Goal: Task Accomplishment & Management: Manage account settings

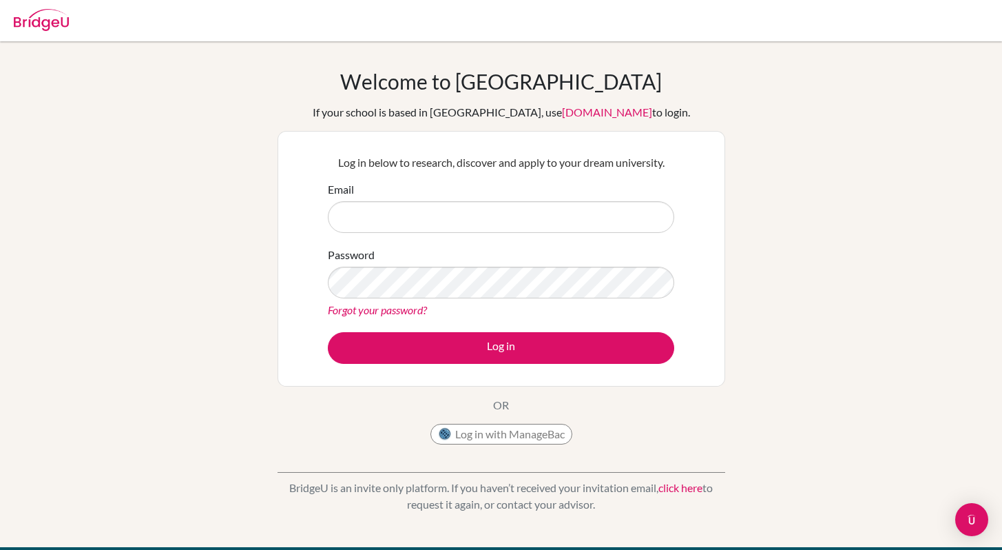
type input "[EMAIL_ADDRESS][DOMAIN_NAME]"
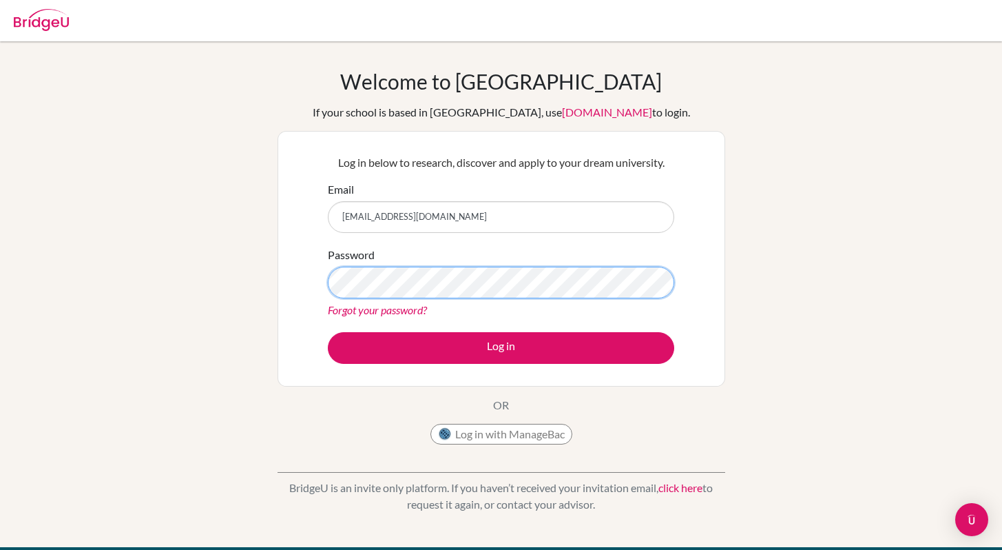
click at [328, 332] on button "Log in" at bounding box center [501, 348] width 346 height 32
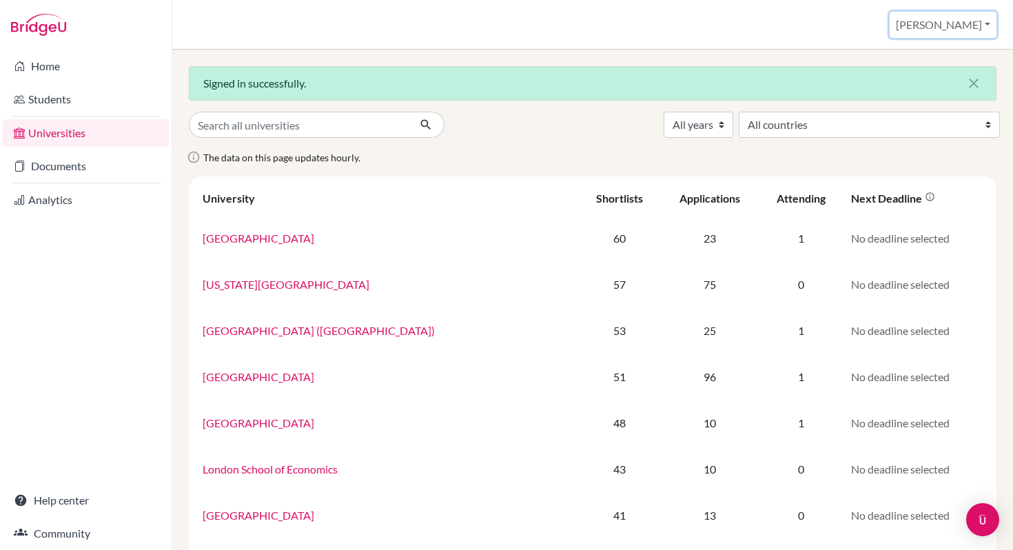
click at [988, 25] on button "Roopali" at bounding box center [942, 25] width 107 height 26
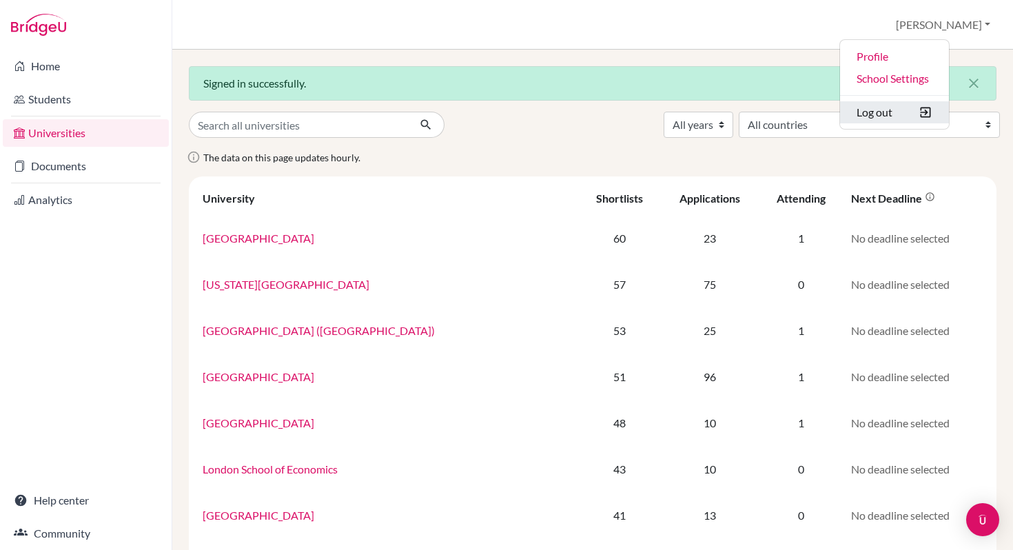
click at [933, 111] on button "Log out" at bounding box center [894, 112] width 109 height 22
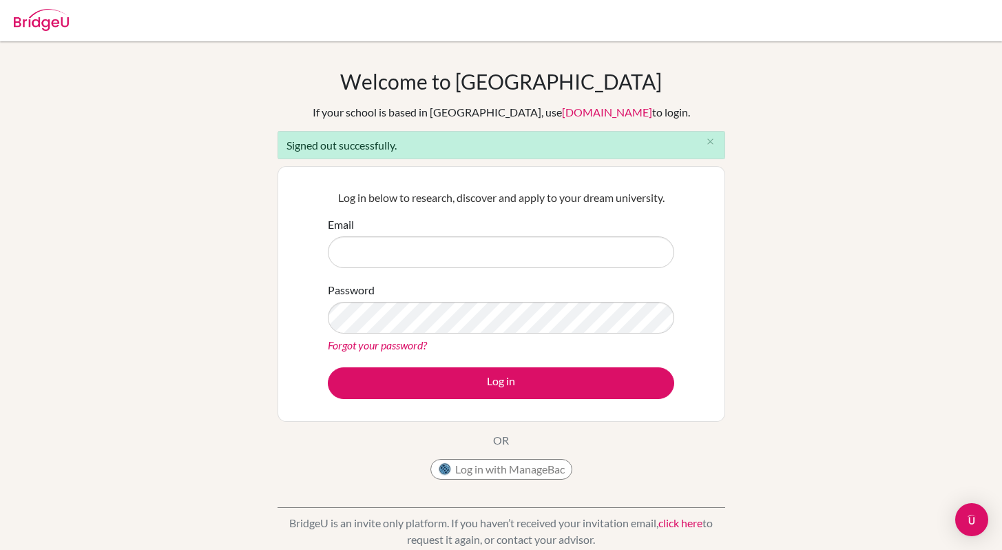
click at [414, 251] on input "Email" at bounding box center [501, 252] width 346 height 32
type input "[EMAIL_ADDRESS][DOMAIN_NAME]"
click at [328, 367] on button "Log in" at bounding box center [501, 383] width 346 height 32
